Goal: Check status: Check status

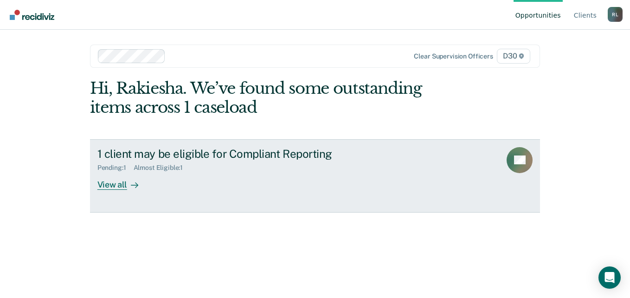
click at [117, 187] on div "View all" at bounding box center [123, 181] width 52 height 18
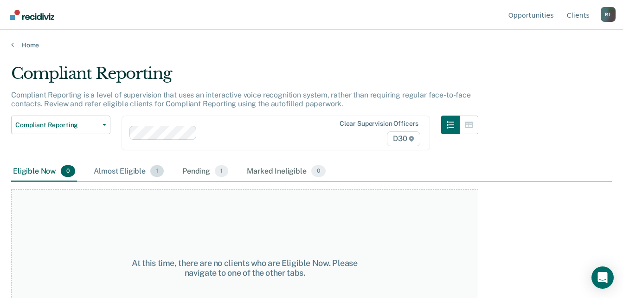
click at [127, 165] on div "Almost Eligible 1" at bounding box center [129, 171] width 74 height 20
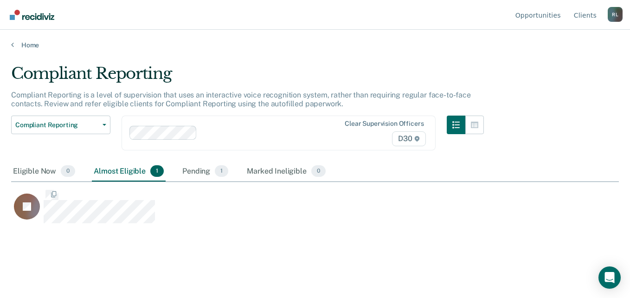
scroll to position [157, 601]
click at [196, 170] on div "Pending 1" at bounding box center [205, 171] width 50 height 20
